Goal: Entertainment & Leisure: Consume media (video, audio)

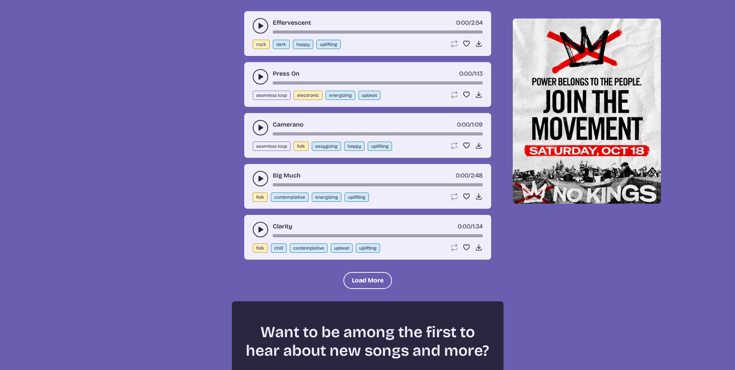
scroll to position [897, 0]
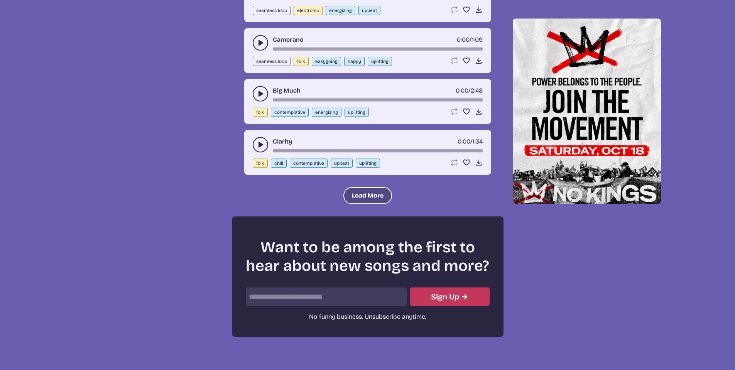
click at [358, 197] on button "Load More" at bounding box center [367, 195] width 49 height 17
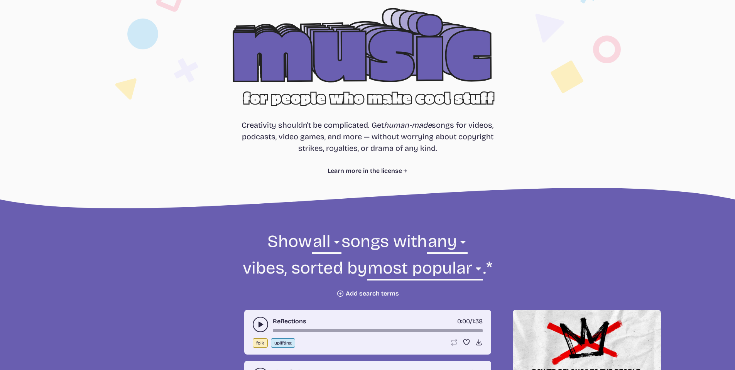
scroll to position [164, 0]
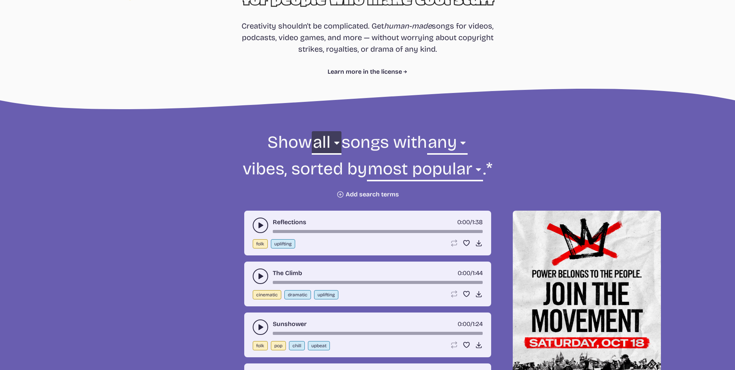
click at [331, 143] on select "all ambient cinematic electronic folk holiday jazz pop rock world" at bounding box center [326, 144] width 29 height 27
click at [461, 144] on select "any aggressive chill contemplative dark dramatic easygoing energizing happy ser…" at bounding box center [447, 144] width 40 height 27
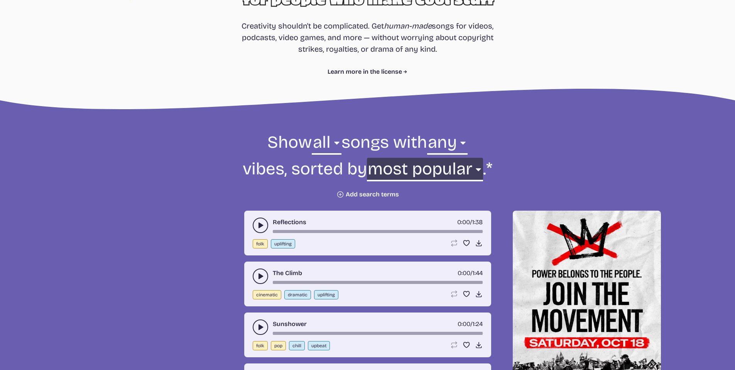
click at [475, 171] on select "newest oldest most popular least popular name" at bounding box center [425, 171] width 116 height 27
select select "name"
click at [399, 158] on select "newest oldest most popular least popular name" at bounding box center [425, 171] width 116 height 27
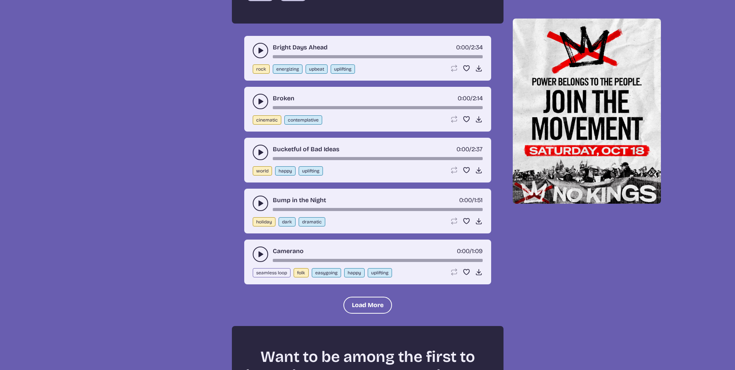
scroll to position [1727, 0]
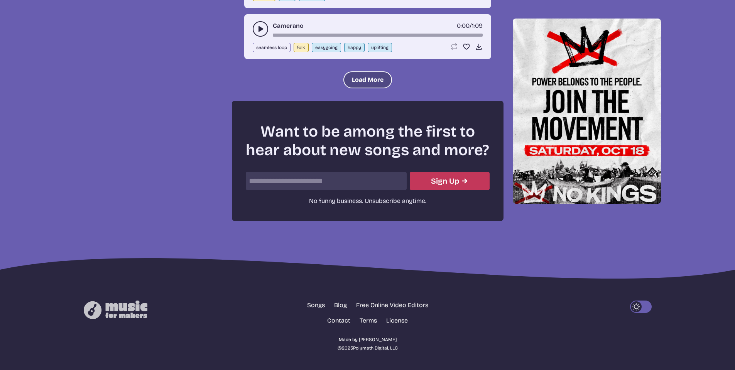
click at [357, 84] on button "Load More" at bounding box center [367, 79] width 49 height 17
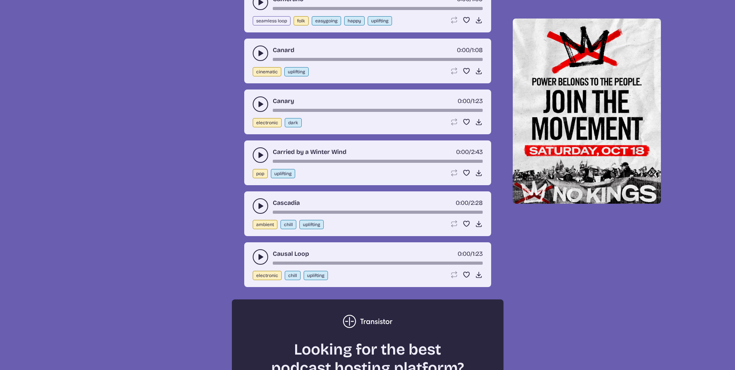
scroll to position [1650, 0]
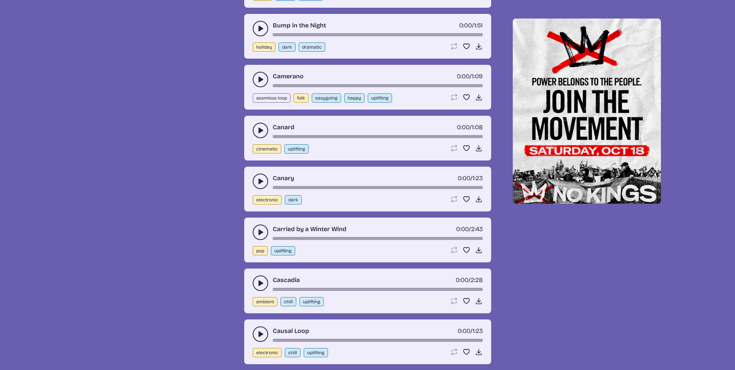
click at [261, 83] on icon "play-pause toggle" at bounding box center [260, 80] width 8 height 8
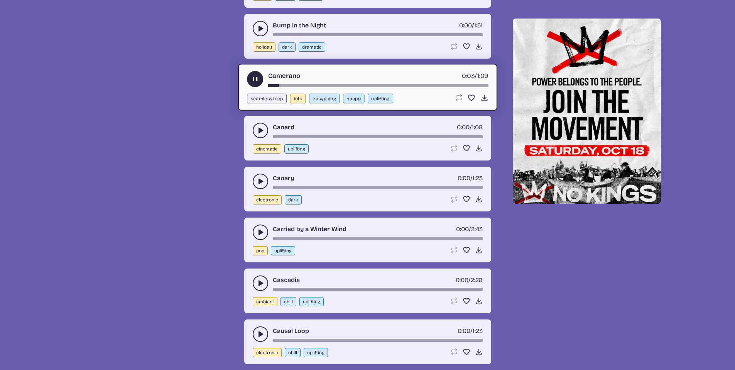
click at [255, 83] on icon "play-pause toggle" at bounding box center [255, 79] width 8 height 8
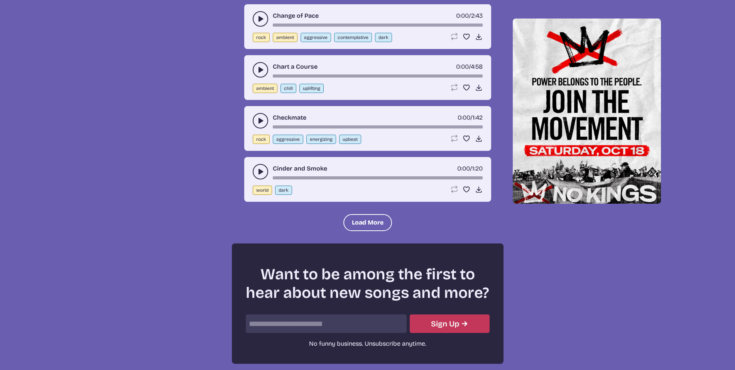
scroll to position [2267, 0]
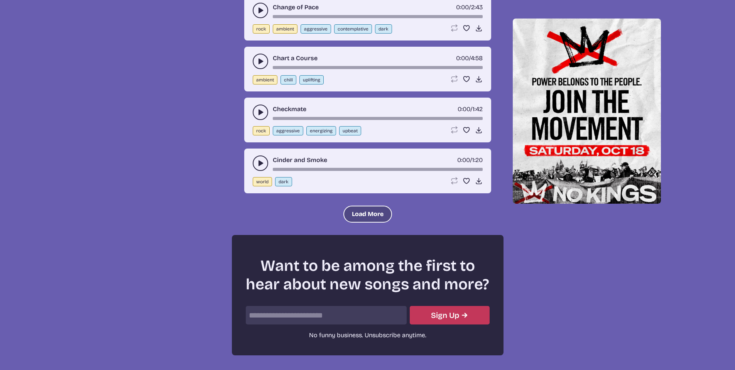
click at [359, 223] on button "Load More" at bounding box center [367, 214] width 49 height 17
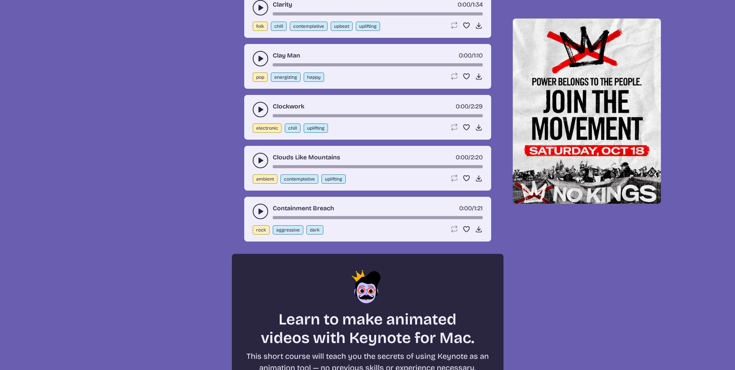
scroll to position [2421, 0]
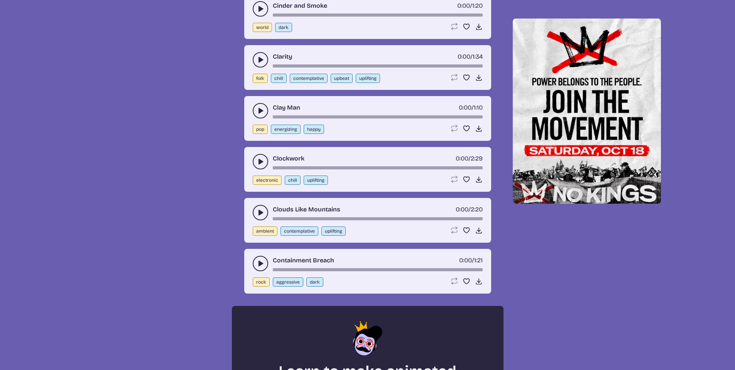
click at [261, 64] on icon "play-pause toggle" at bounding box center [260, 60] width 8 height 8
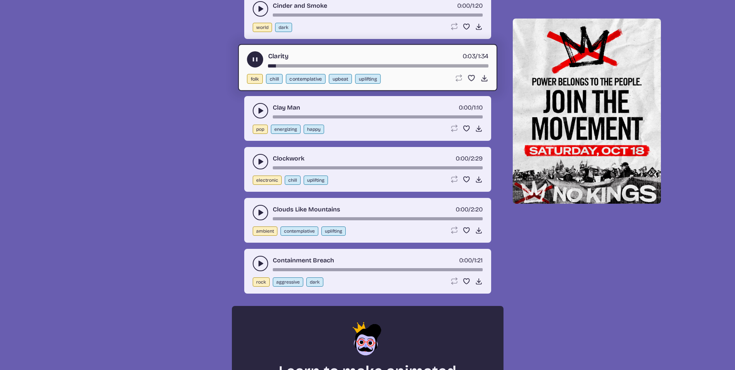
click at [256, 63] on use "play-pause toggle" at bounding box center [255, 59] width 8 height 8
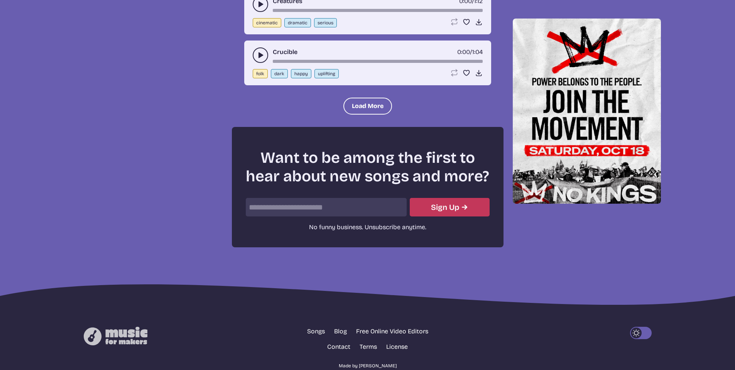
scroll to position [3121, 0]
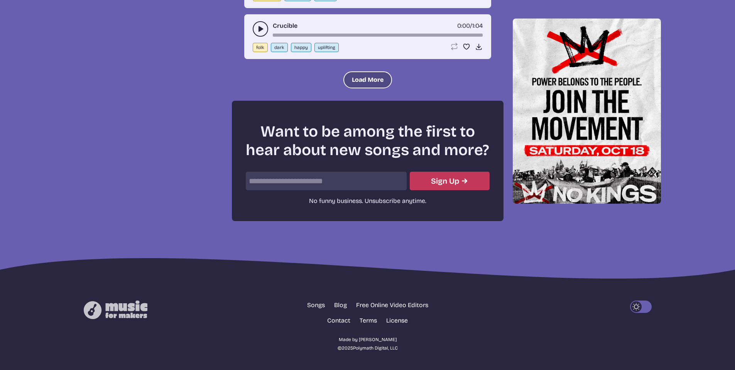
click at [358, 79] on button "Load More" at bounding box center [367, 79] width 49 height 17
click at [366, 82] on button "Load More" at bounding box center [367, 79] width 49 height 17
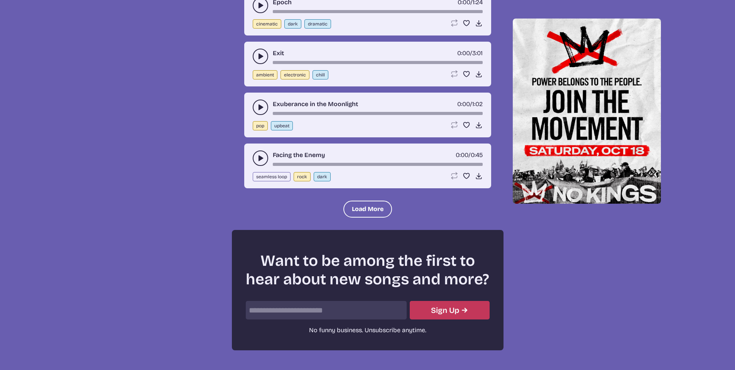
scroll to position [4272, 0]
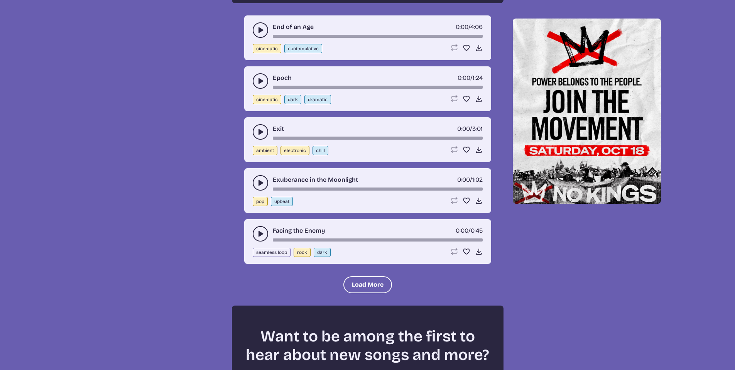
click at [260, 34] on icon "play-pause toggle" at bounding box center [260, 30] width 8 height 8
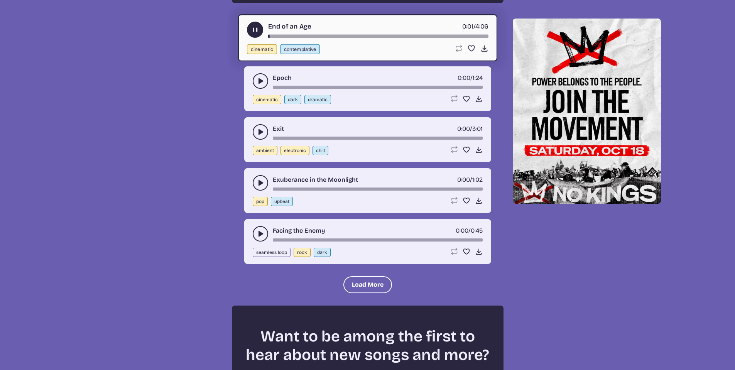
click at [253, 34] on use "play-pause toggle" at bounding box center [255, 29] width 8 height 8
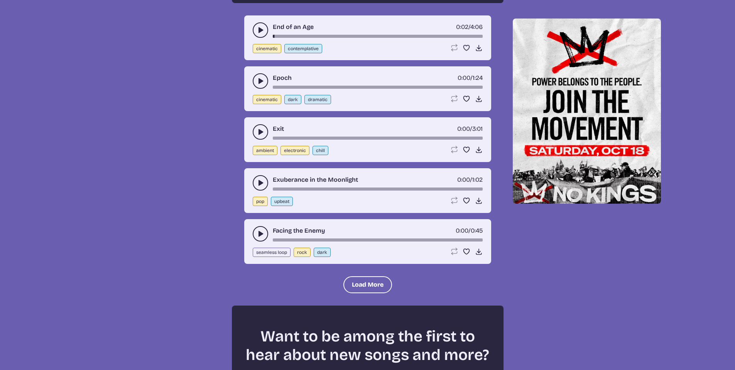
click at [260, 85] on use "play-pause toggle" at bounding box center [260, 81] width 8 height 8
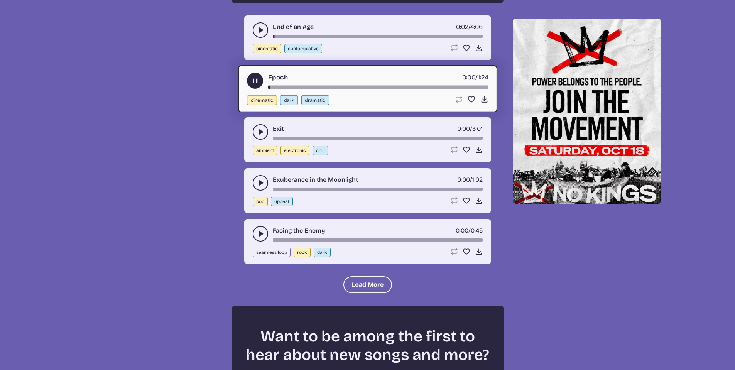
click at [256, 84] on use "play-pause toggle" at bounding box center [255, 80] width 8 height 8
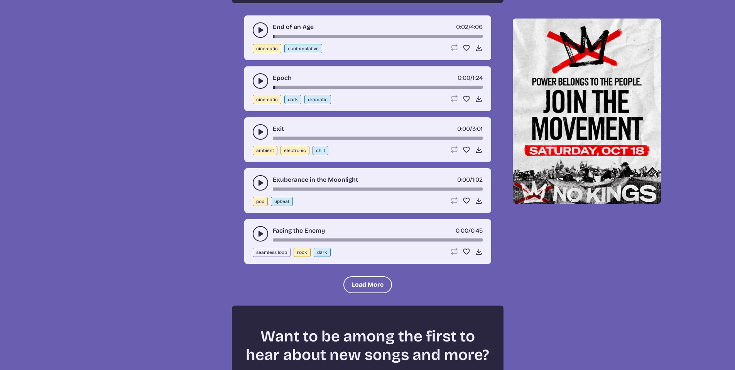
click at [258, 136] on use "play-pause toggle" at bounding box center [260, 132] width 8 height 8
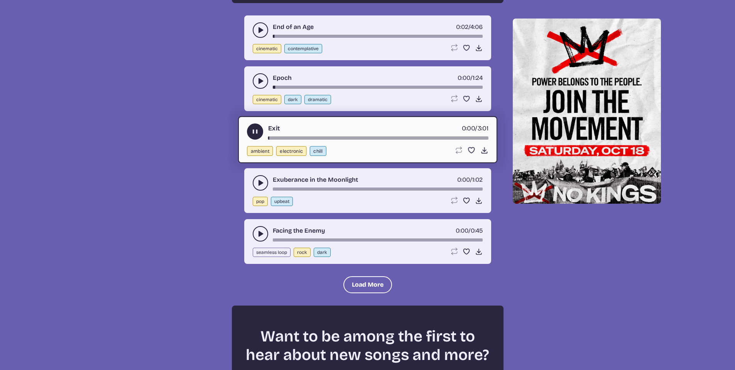
click at [256, 135] on use "play-pause toggle" at bounding box center [255, 131] width 8 height 8
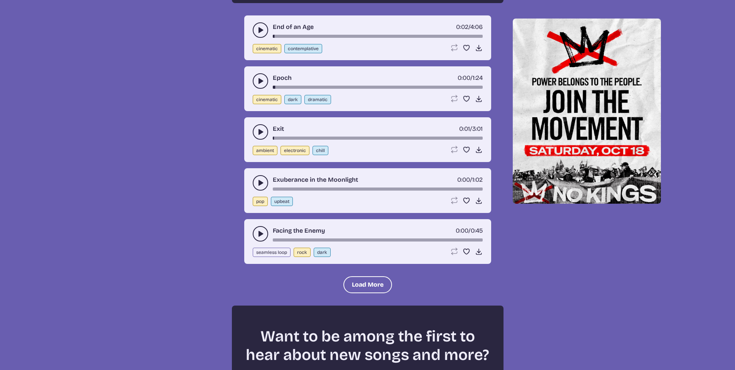
click at [257, 187] on icon "play-pause toggle" at bounding box center [260, 183] width 8 height 8
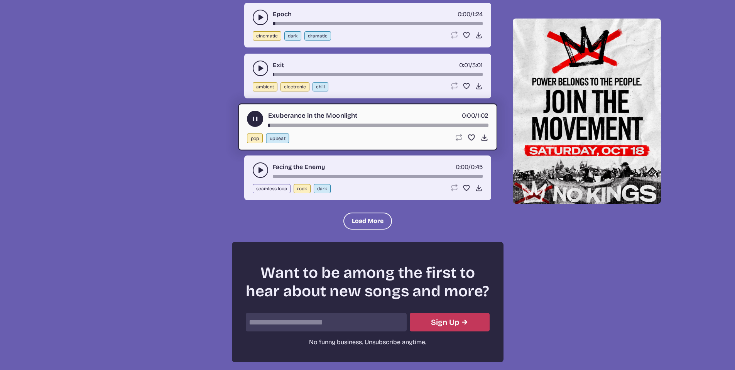
scroll to position [4349, 0]
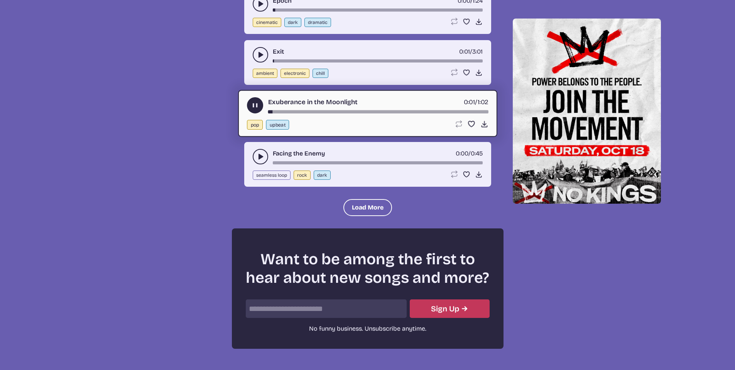
click at [253, 109] on use "play-pause toggle" at bounding box center [255, 105] width 8 height 8
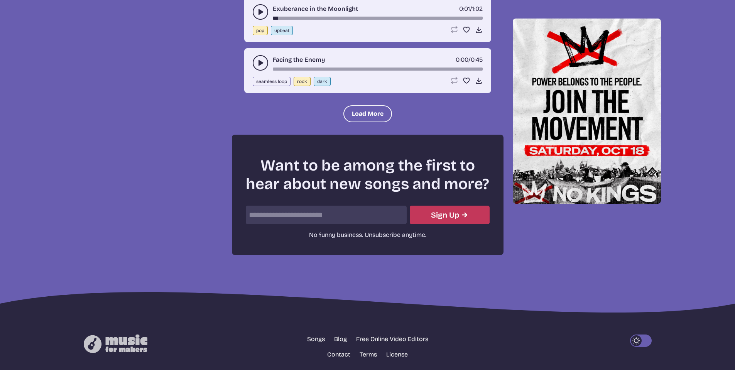
scroll to position [4465, 0]
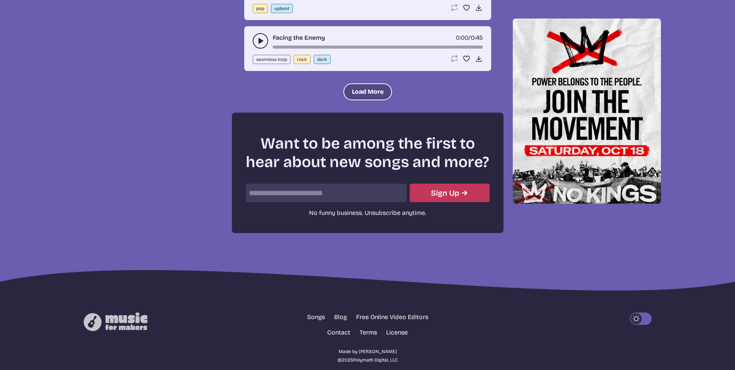
click at [362, 100] on button "Load More" at bounding box center [367, 91] width 49 height 17
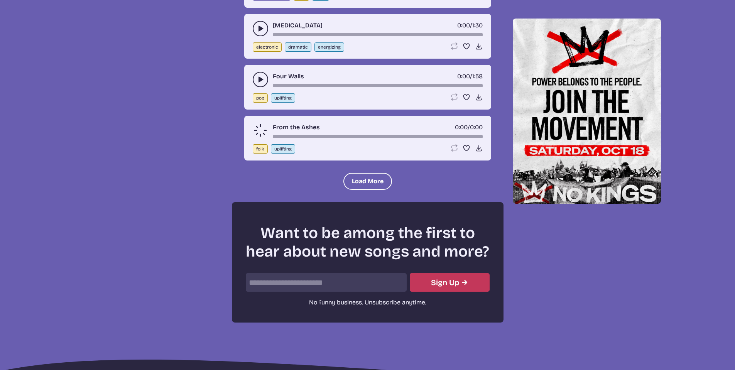
scroll to position [4889, 0]
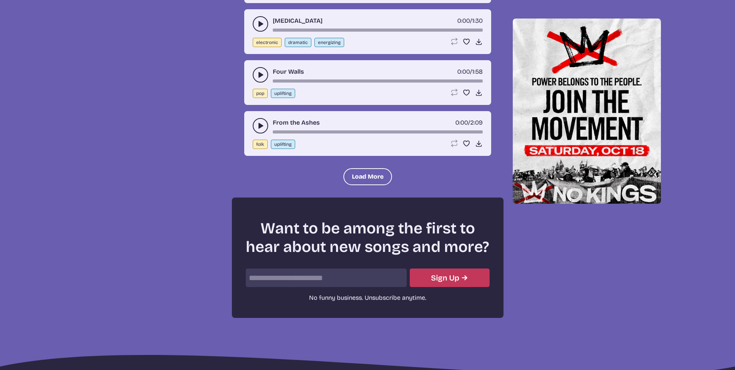
drag, startPoint x: 352, startPoint y: 201, endPoint x: 347, endPoint y: 177, distance: 24.4
click at [352, 185] on button "Load More" at bounding box center [367, 176] width 49 height 17
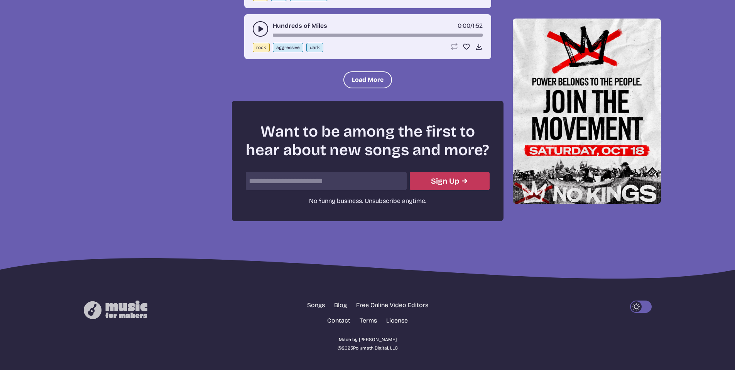
scroll to position [5522, 0]
click at [365, 82] on button "Load More" at bounding box center [367, 79] width 49 height 17
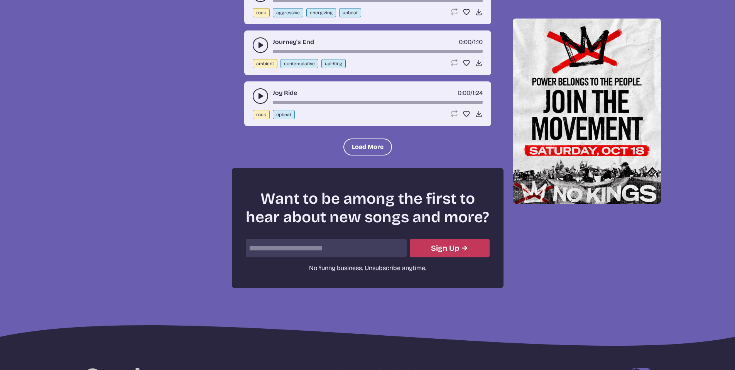
scroll to position [6023, 0]
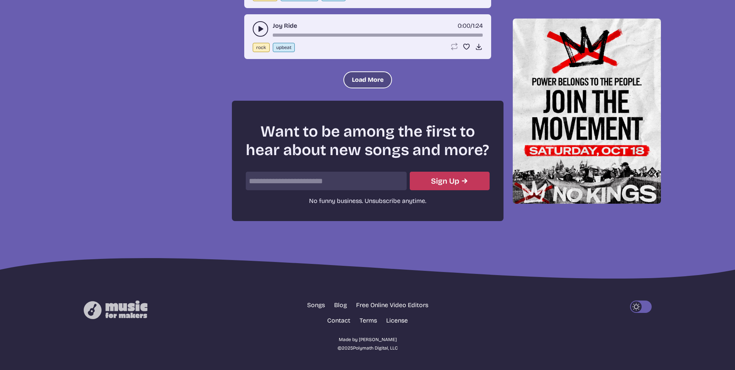
click at [359, 88] on button "Load More" at bounding box center [367, 79] width 49 height 17
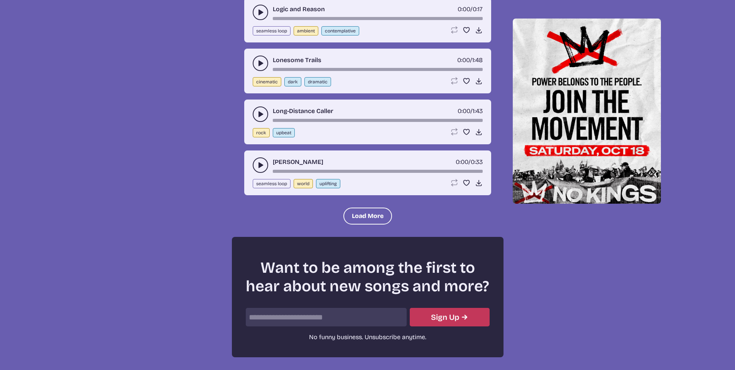
scroll to position [6540, 0]
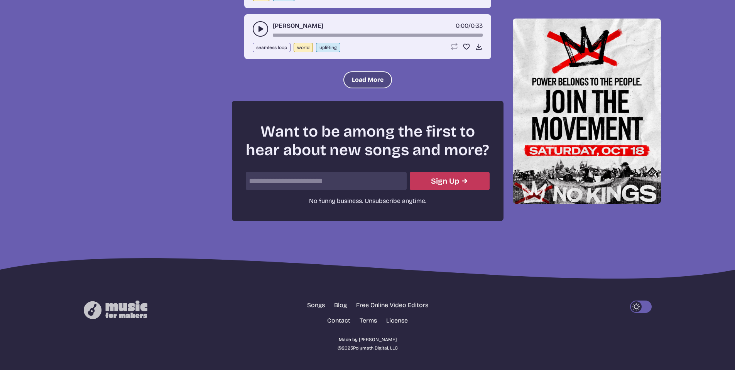
click at [353, 82] on button "Load More" at bounding box center [367, 79] width 49 height 17
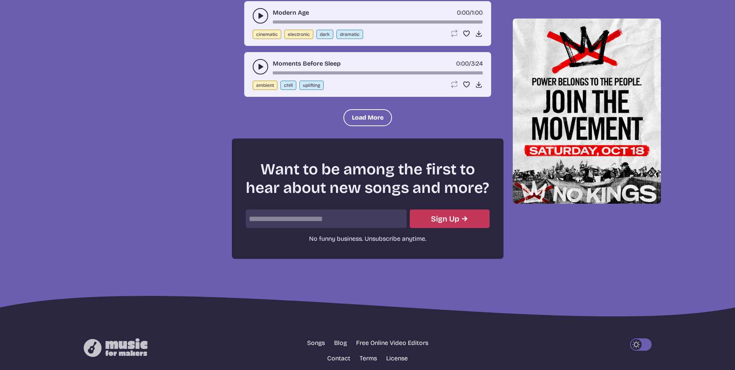
scroll to position [7049, 0]
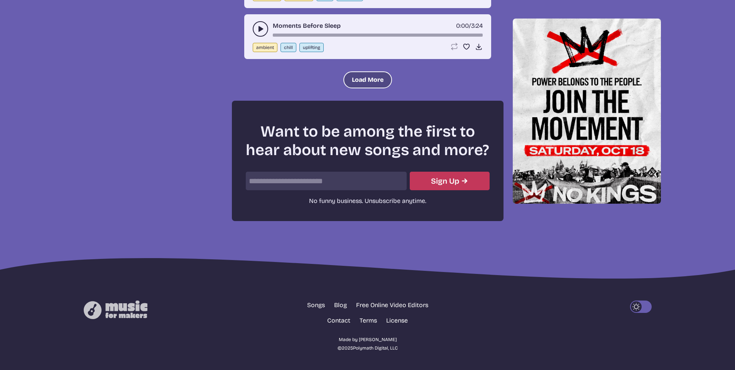
click at [364, 79] on button "Load More" at bounding box center [367, 79] width 49 height 17
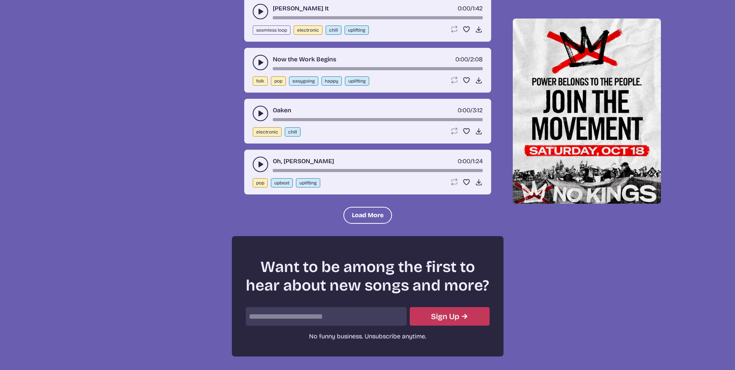
scroll to position [7512, 0]
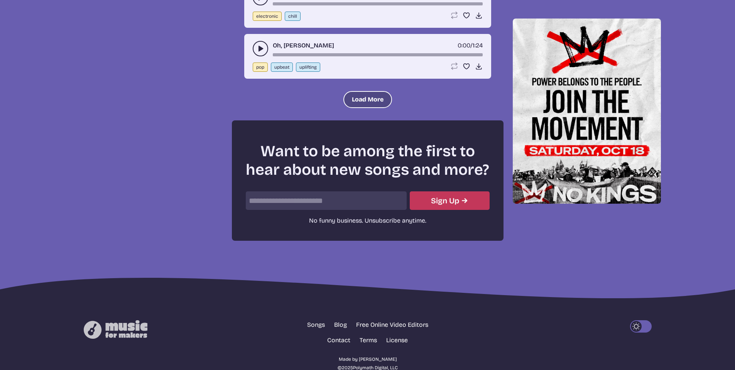
click at [364, 108] on button "Load More" at bounding box center [367, 99] width 49 height 17
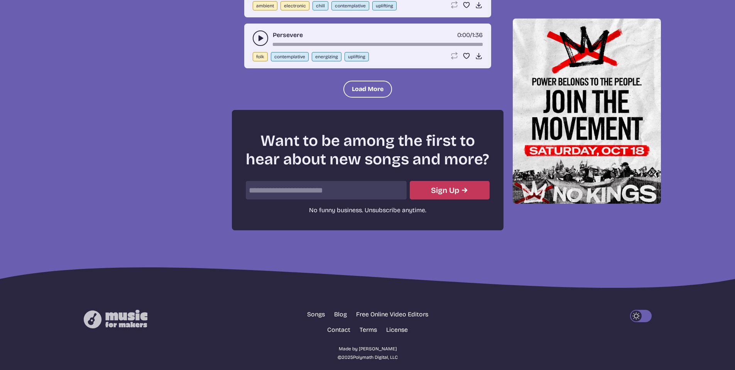
scroll to position [8067, 0]
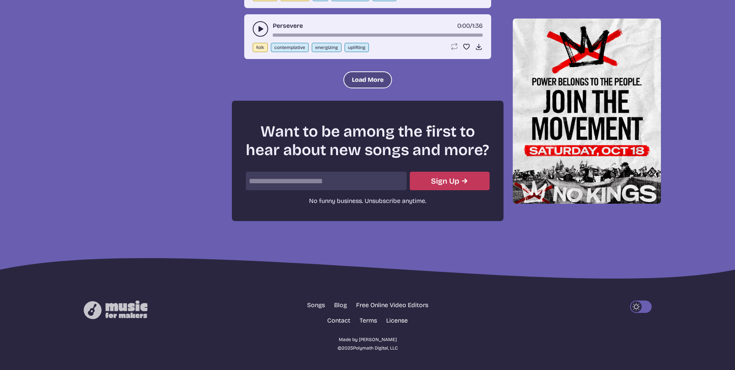
click at [363, 81] on button "Load More" at bounding box center [367, 79] width 49 height 17
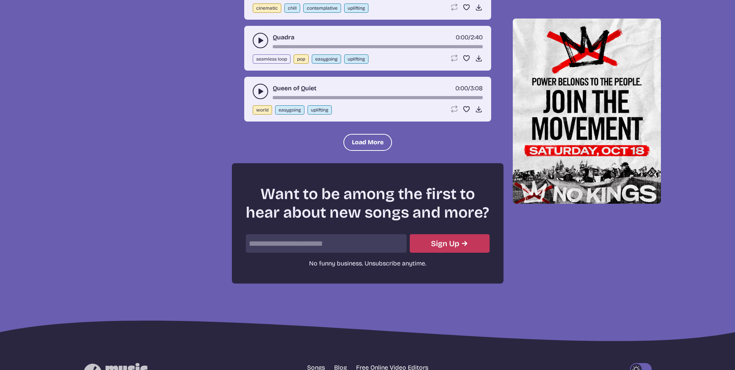
scroll to position [8491, 0]
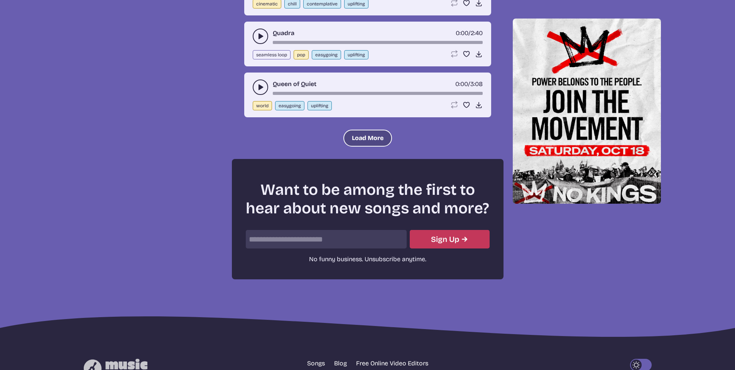
click at [355, 147] on button "Load More" at bounding box center [367, 138] width 49 height 17
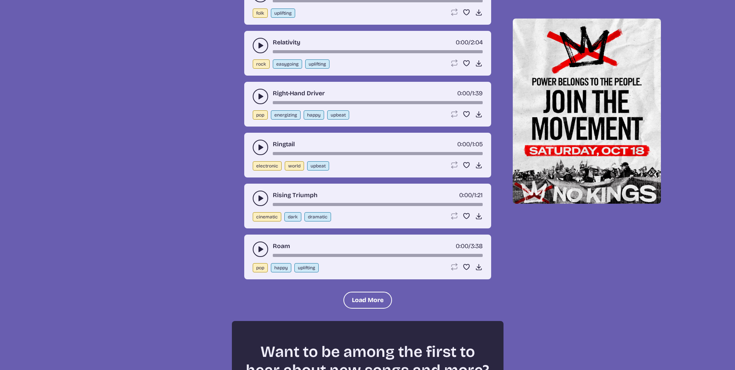
scroll to position [9085, 0]
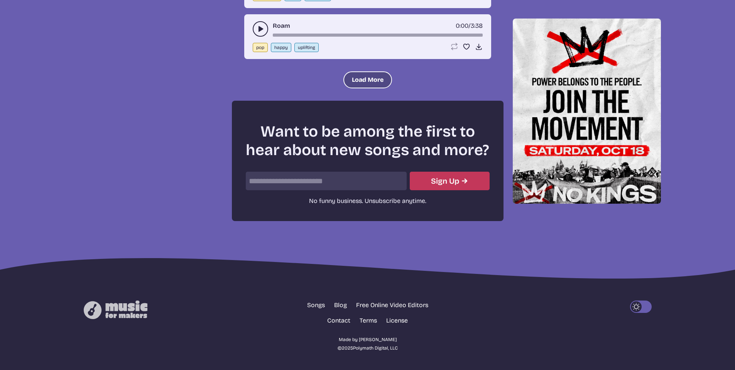
click at [362, 76] on button "Load More" at bounding box center [367, 79] width 49 height 17
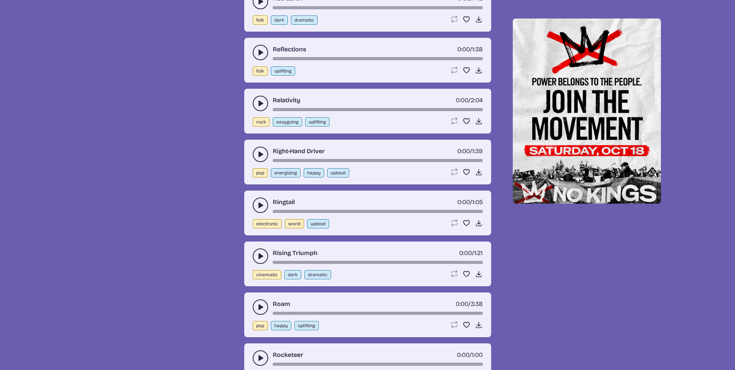
scroll to position [8738, 0]
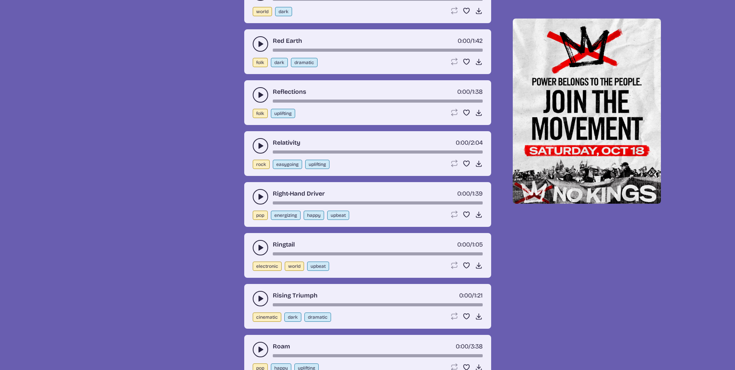
click at [263, 99] on icon "play-pause toggle" at bounding box center [260, 95] width 8 height 8
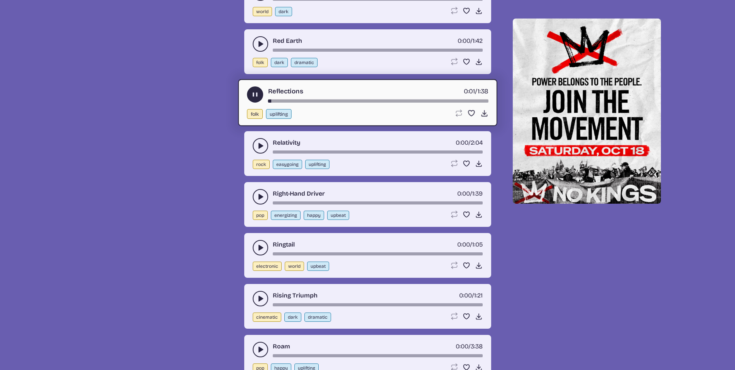
click at [255, 98] on icon "play-pause toggle" at bounding box center [255, 94] width 8 height 8
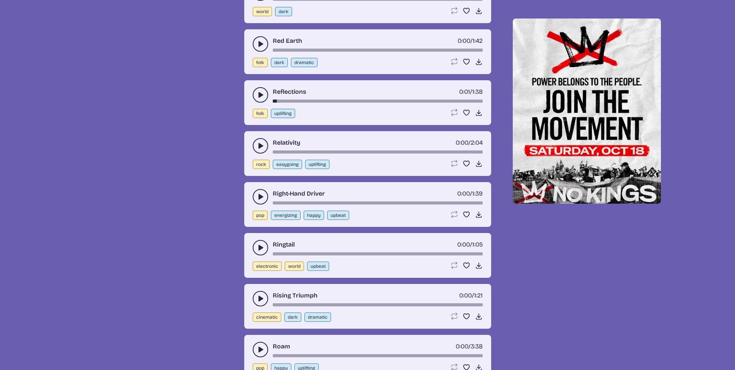
click at [258, 150] on icon "play-pause toggle" at bounding box center [260, 146] width 8 height 8
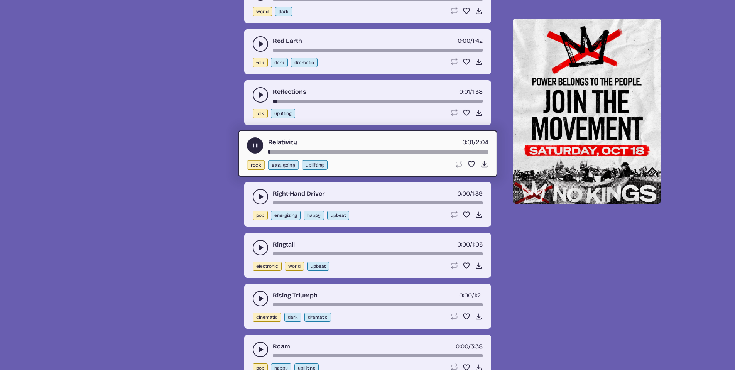
click at [256, 149] on use "play-pause toggle" at bounding box center [255, 145] width 8 height 8
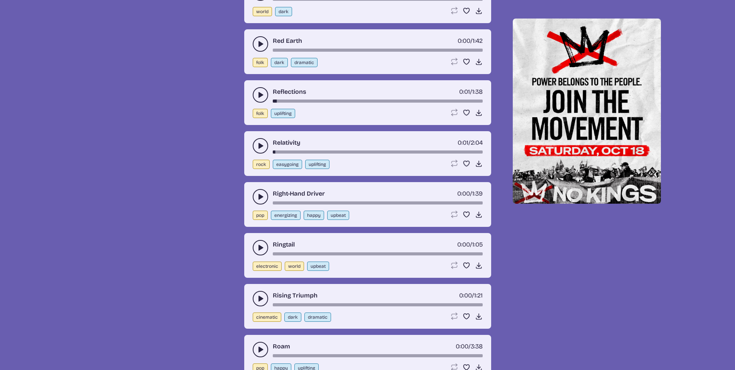
click at [254, 204] on button "play-pause toggle" at bounding box center [260, 196] width 15 height 15
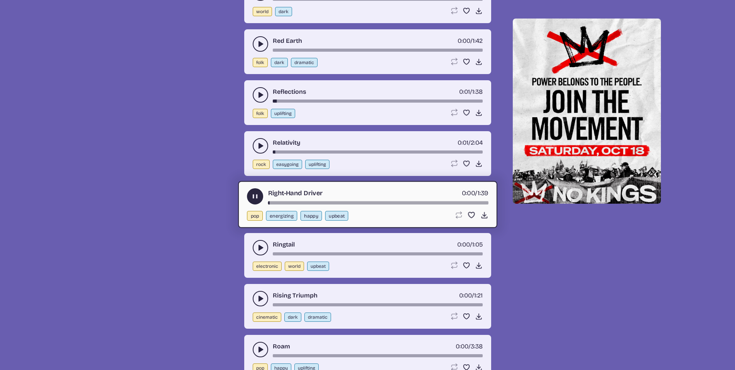
click at [255, 200] on icon "play-pause toggle" at bounding box center [255, 196] width 8 height 8
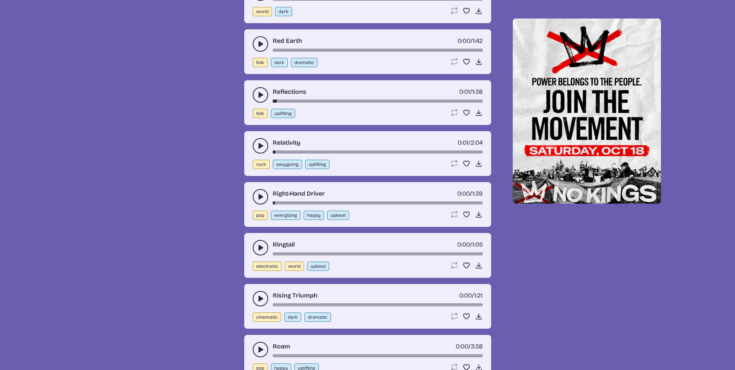
click at [261, 48] on icon "play-pause toggle" at bounding box center [260, 44] width 8 height 8
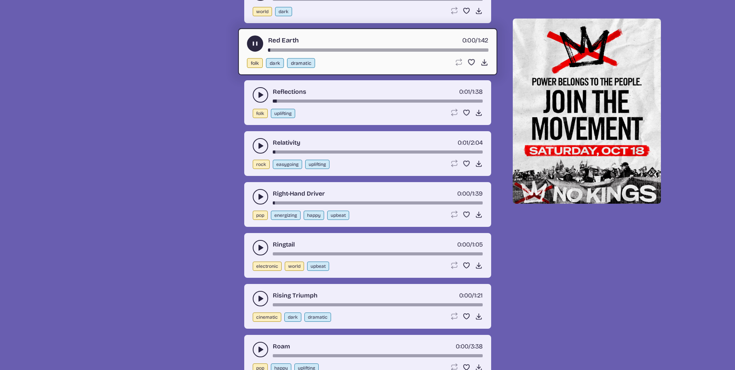
click at [256, 47] on use "play-pause toggle" at bounding box center [255, 43] width 8 height 8
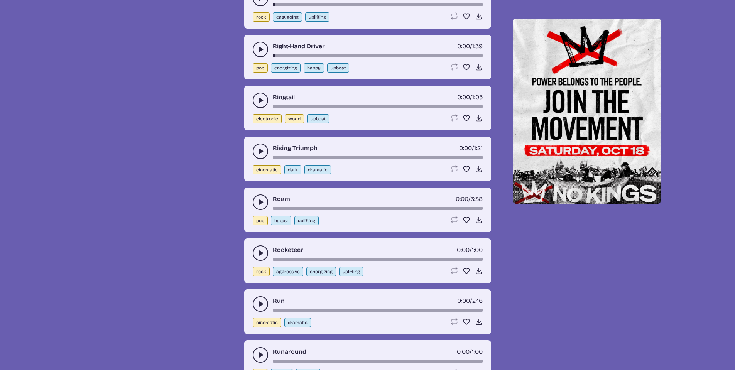
scroll to position [8892, 0]
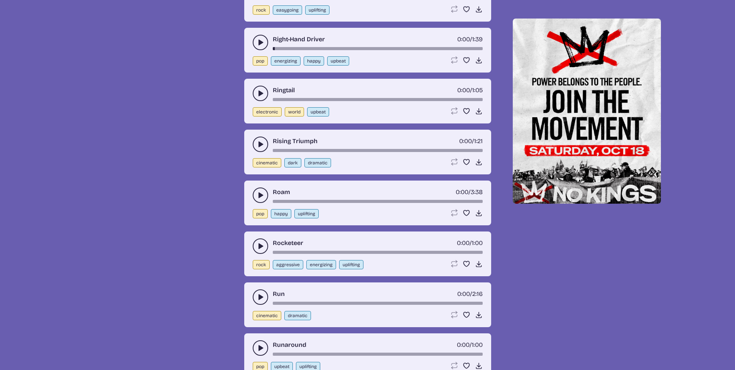
click at [256, 152] on button "play-pause toggle" at bounding box center [260, 144] width 15 height 15
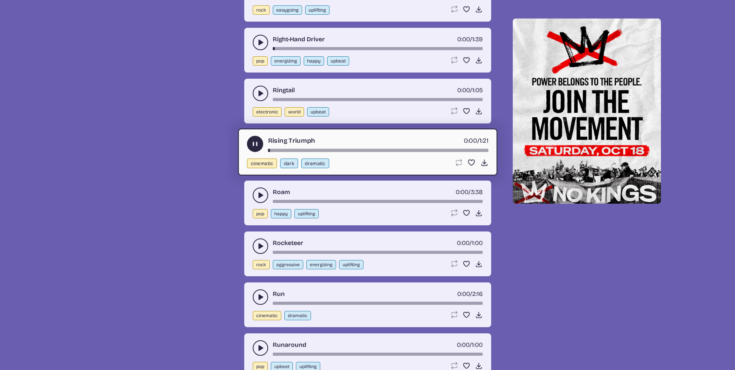
click at [255, 148] on icon "play-pause toggle" at bounding box center [255, 144] width 8 height 8
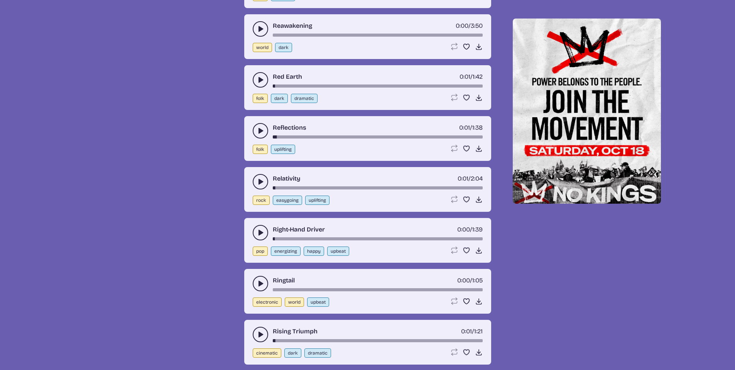
scroll to position [8700, 0]
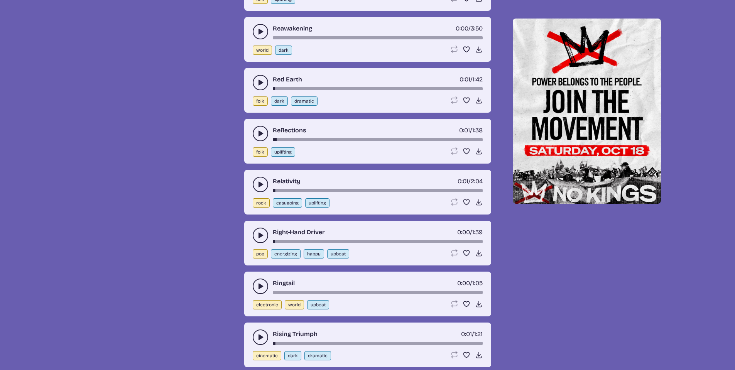
click at [277, 157] on button "uplifting" at bounding box center [283, 151] width 24 height 9
select select "uplifting"
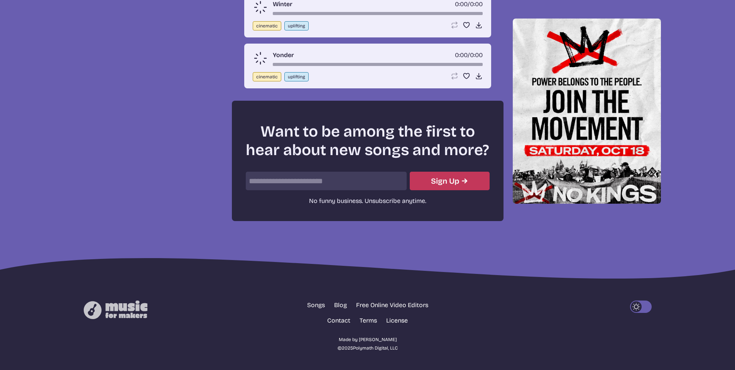
scroll to position [277, 0]
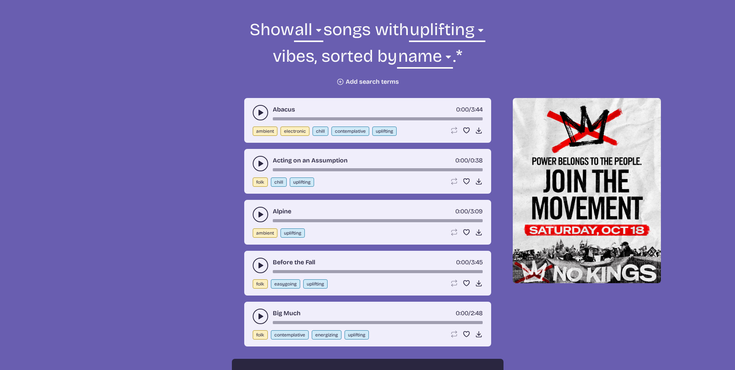
click at [262, 113] on use "play-pause toggle" at bounding box center [260, 113] width 8 height 8
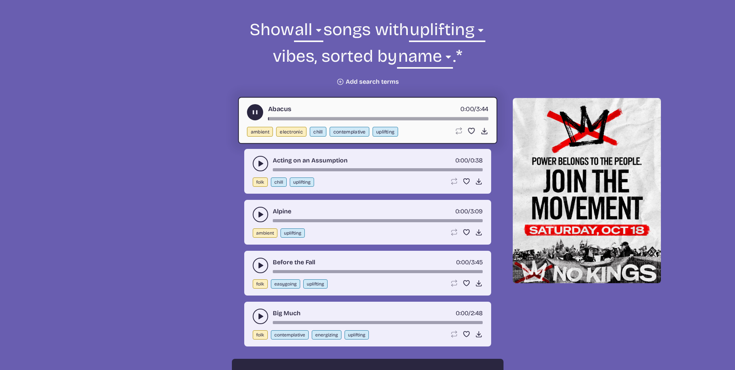
click at [255, 113] on icon "play-pause toggle" at bounding box center [255, 112] width 8 height 8
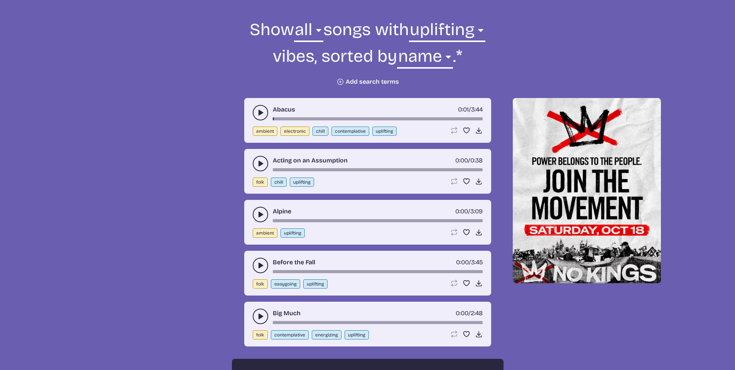
click at [258, 164] on icon "play-pause toggle" at bounding box center [260, 164] width 8 height 8
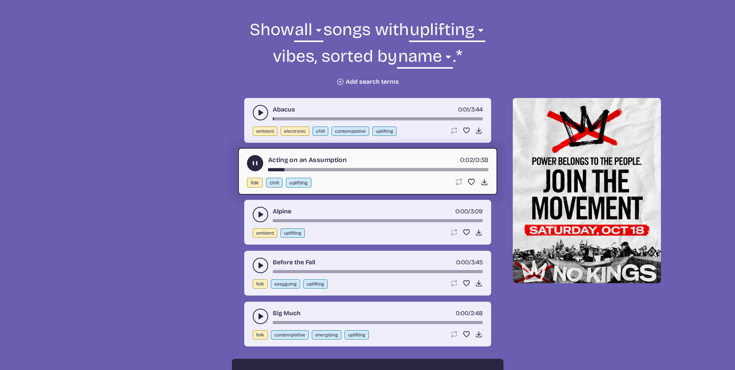
click at [256, 163] on use "play-pause toggle" at bounding box center [255, 163] width 8 height 8
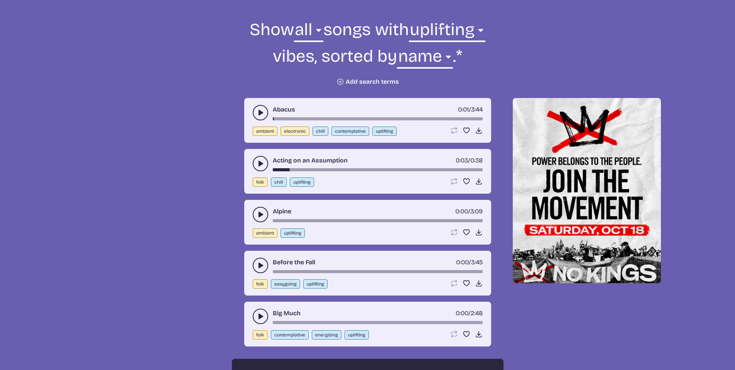
click at [256, 211] on icon "play-pause toggle" at bounding box center [260, 215] width 8 height 8
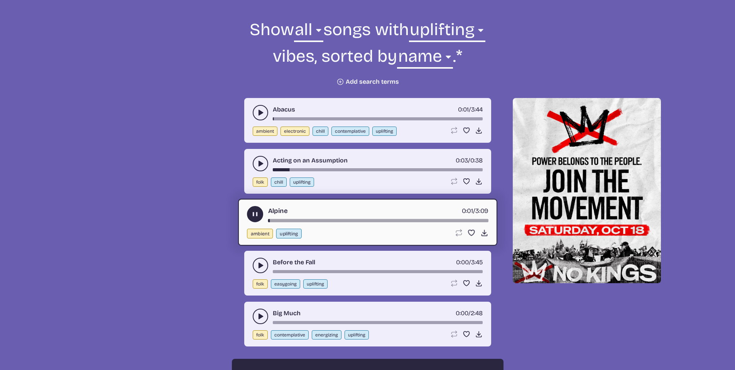
click at [254, 211] on icon "play-pause toggle" at bounding box center [255, 214] width 8 height 8
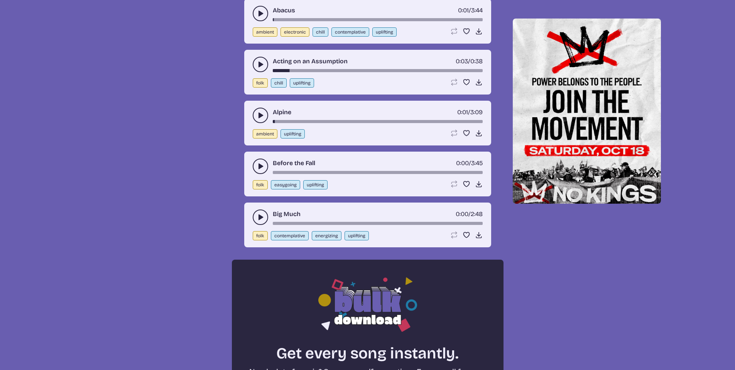
scroll to position [392, 0]
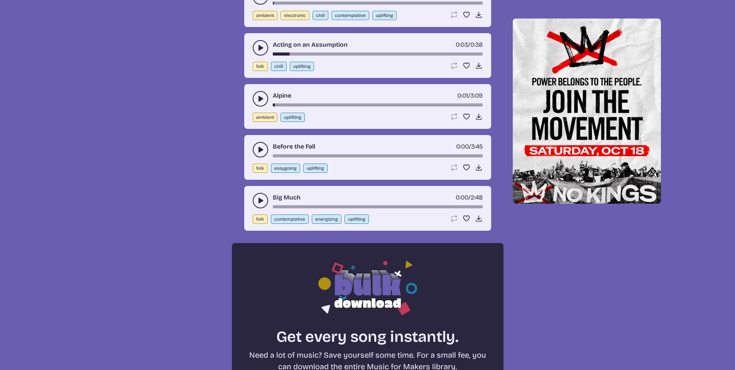
click at [259, 147] on icon "play-pause toggle" at bounding box center [260, 150] width 8 height 8
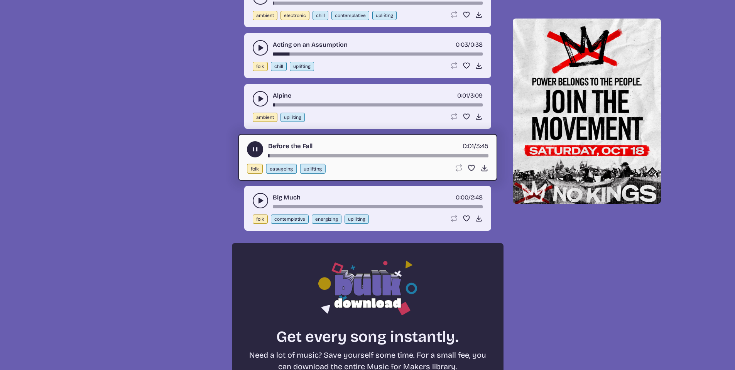
click at [254, 148] on use "play-pause toggle" at bounding box center [255, 149] width 8 height 8
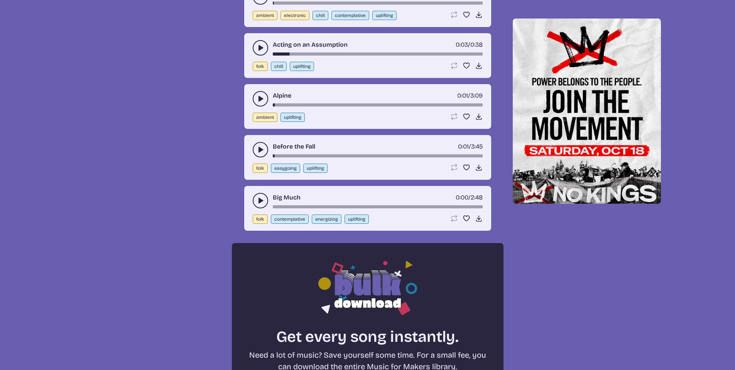
click at [260, 153] on icon "play-pause toggle" at bounding box center [260, 150] width 8 height 8
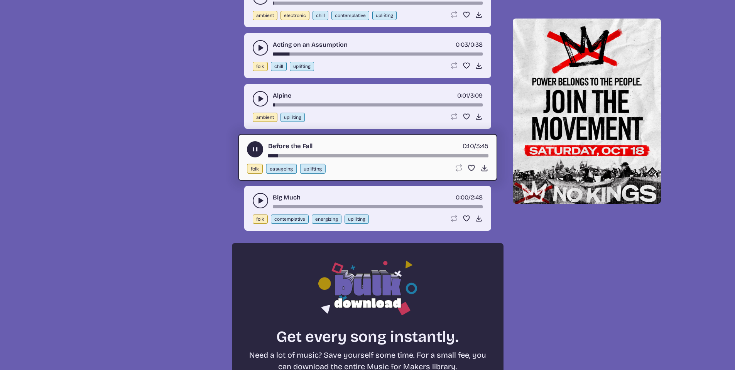
click at [254, 150] on use "play-pause toggle" at bounding box center [255, 149] width 8 height 8
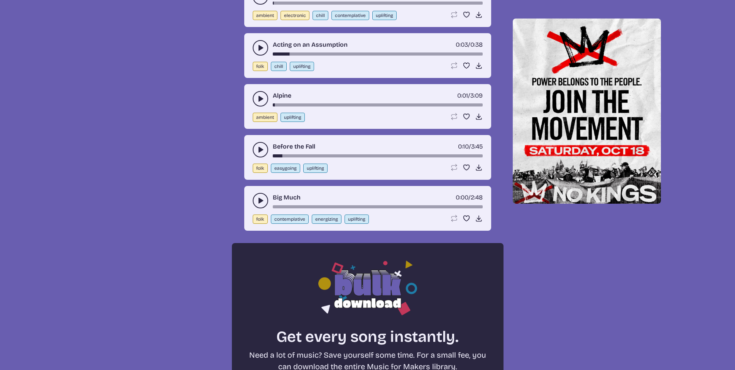
click at [254, 200] on button "play-pause toggle" at bounding box center [260, 200] width 15 height 15
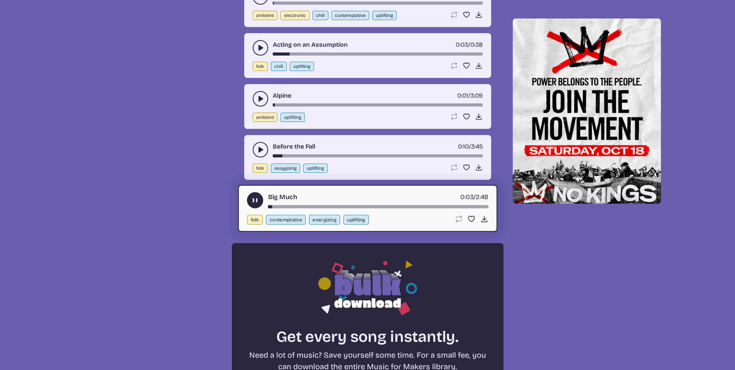
click at [253, 200] on use "play-pause toggle" at bounding box center [255, 200] width 8 height 8
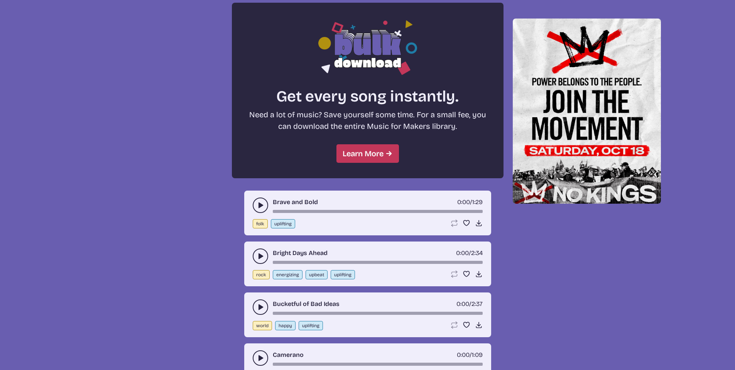
scroll to position [739, 0]
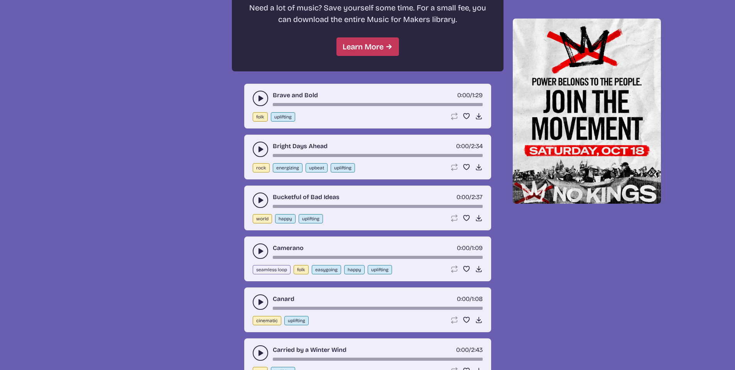
click at [259, 98] on use "play-pause toggle" at bounding box center [260, 98] width 8 height 8
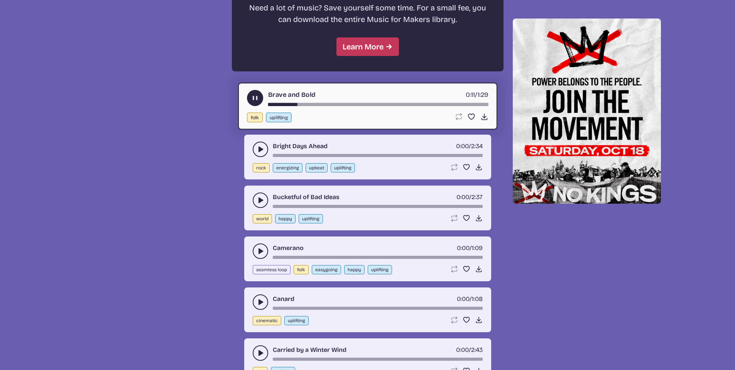
click at [252, 98] on icon "play-pause toggle" at bounding box center [255, 98] width 8 height 8
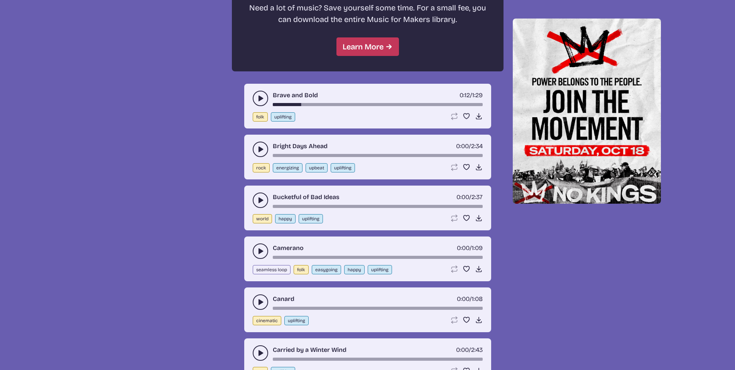
click at [254, 147] on button "play-pause toggle" at bounding box center [260, 149] width 15 height 15
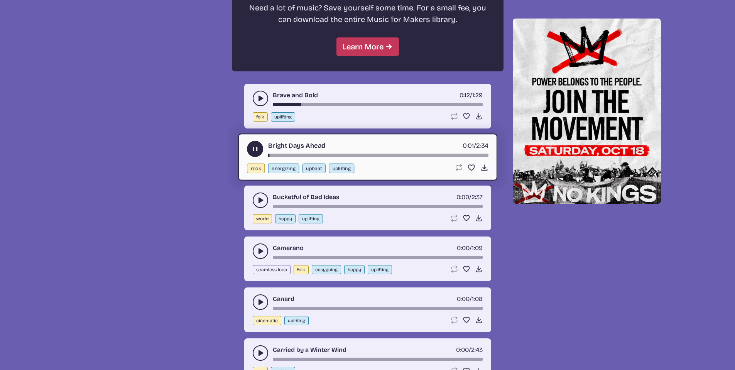
click at [256, 149] on use "play-pause toggle" at bounding box center [255, 149] width 8 height 8
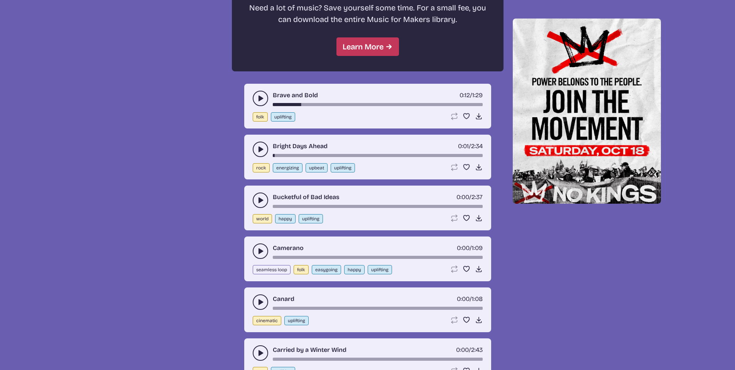
click at [255, 197] on button "play-pause toggle" at bounding box center [260, 199] width 15 height 15
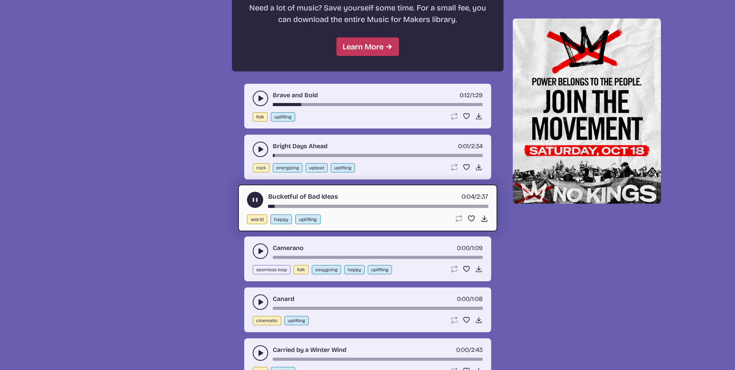
click at [253, 200] on use "play-pause toggle" at bounding box center [255, 200] width 8 height 8
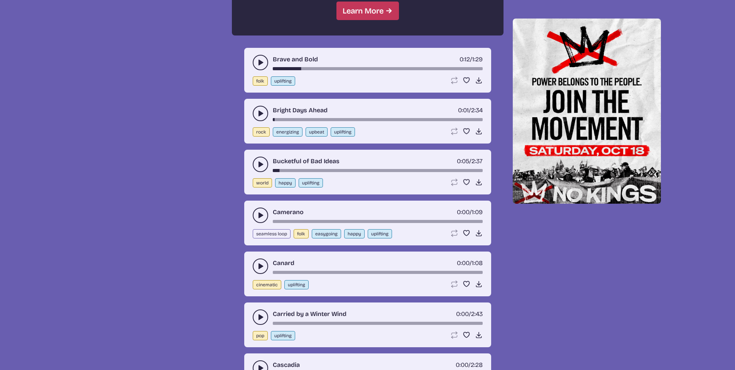
scroll to position [817, 0]
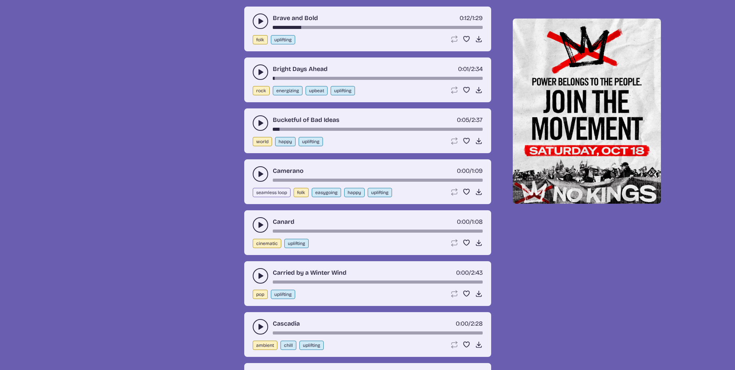
click at [259, 173] on use "play-pause toggle" at bounding box center [260, 174] width 8 height 8
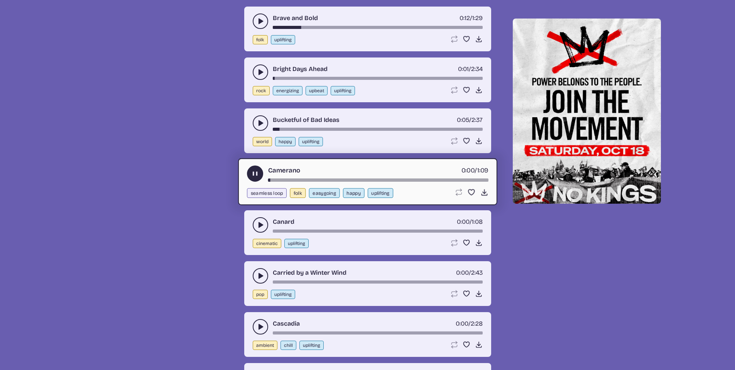
click at [255, 172] on use "play-pause toggle" at bounding box center [255, 174] width 8 height 8
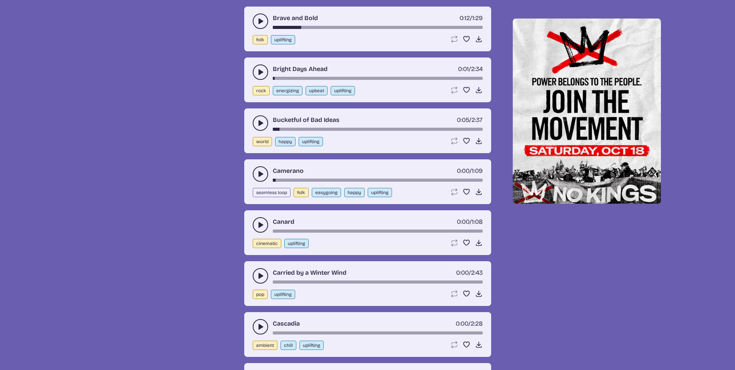
click at [258, 226] on icon "play-pause toggle" at bounding box center [260, 225] width 8 height 8
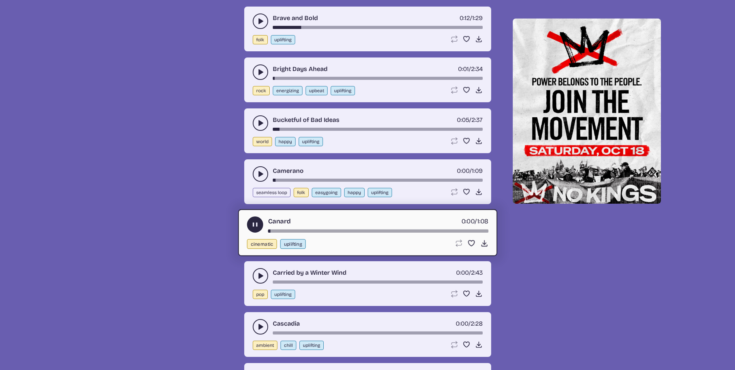
click at [253, 226] on use "play-pause toggle" at bounding box center [255, 225] width 8 height 8
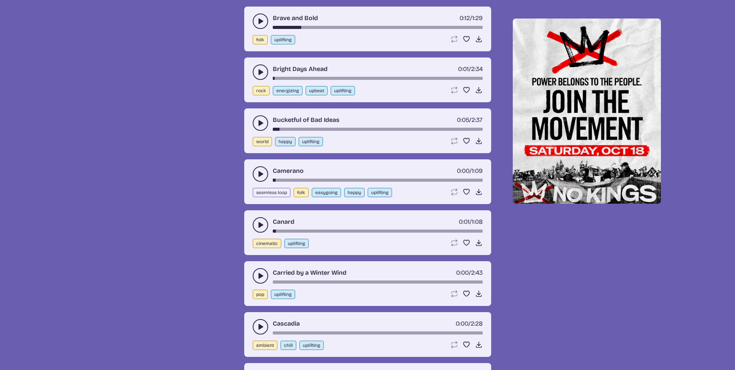
click at [258, 273] on icon "play-pause toggle" at bounding box center [260, 276] width 8 height 8
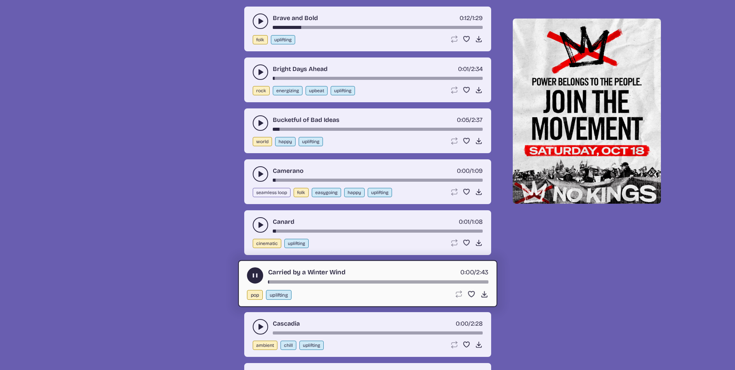
click at [255, 273] on icon "play-pause toggle" at bounding box center [255, 276] width 8 height 8
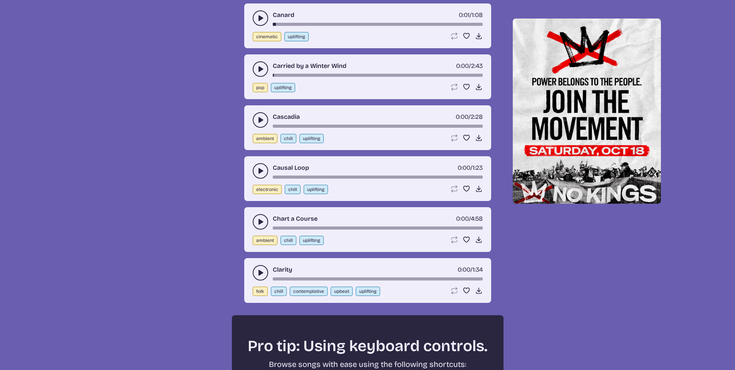
scroll to position [1009, 0]
